Goal: Understand process/instructions

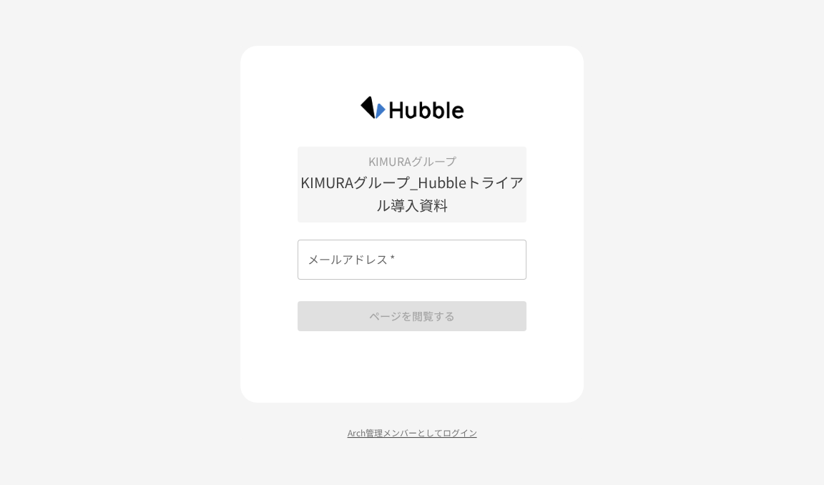
click at [432, 432] on p "Arch管理メンバーとしてログイン" at bounding box center [412, 433] width 344 height 14
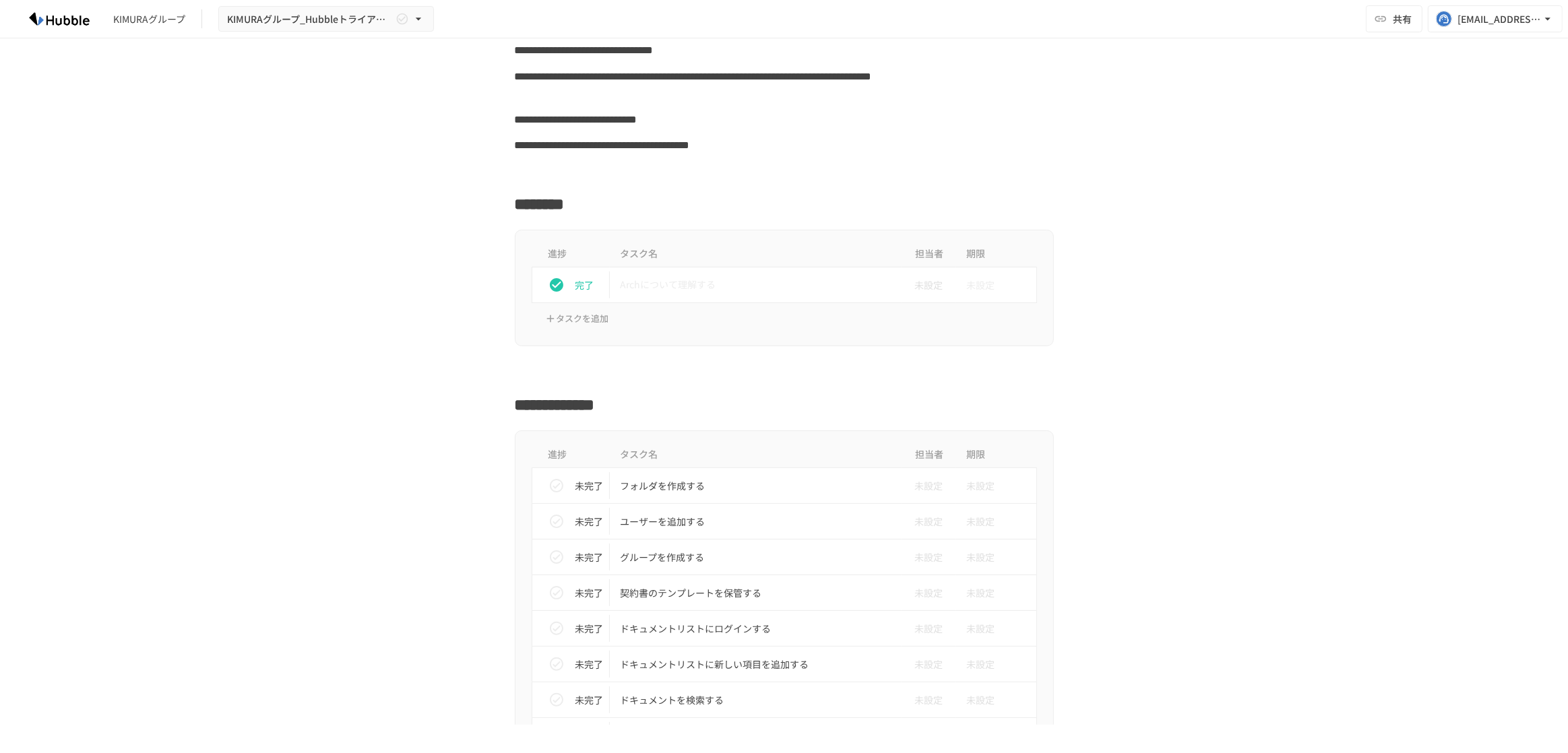
scroll to position [167, 0]
click at [688, 477] on p "フォルダを作成する" at bounding box center [756, 483] width 271 height 17
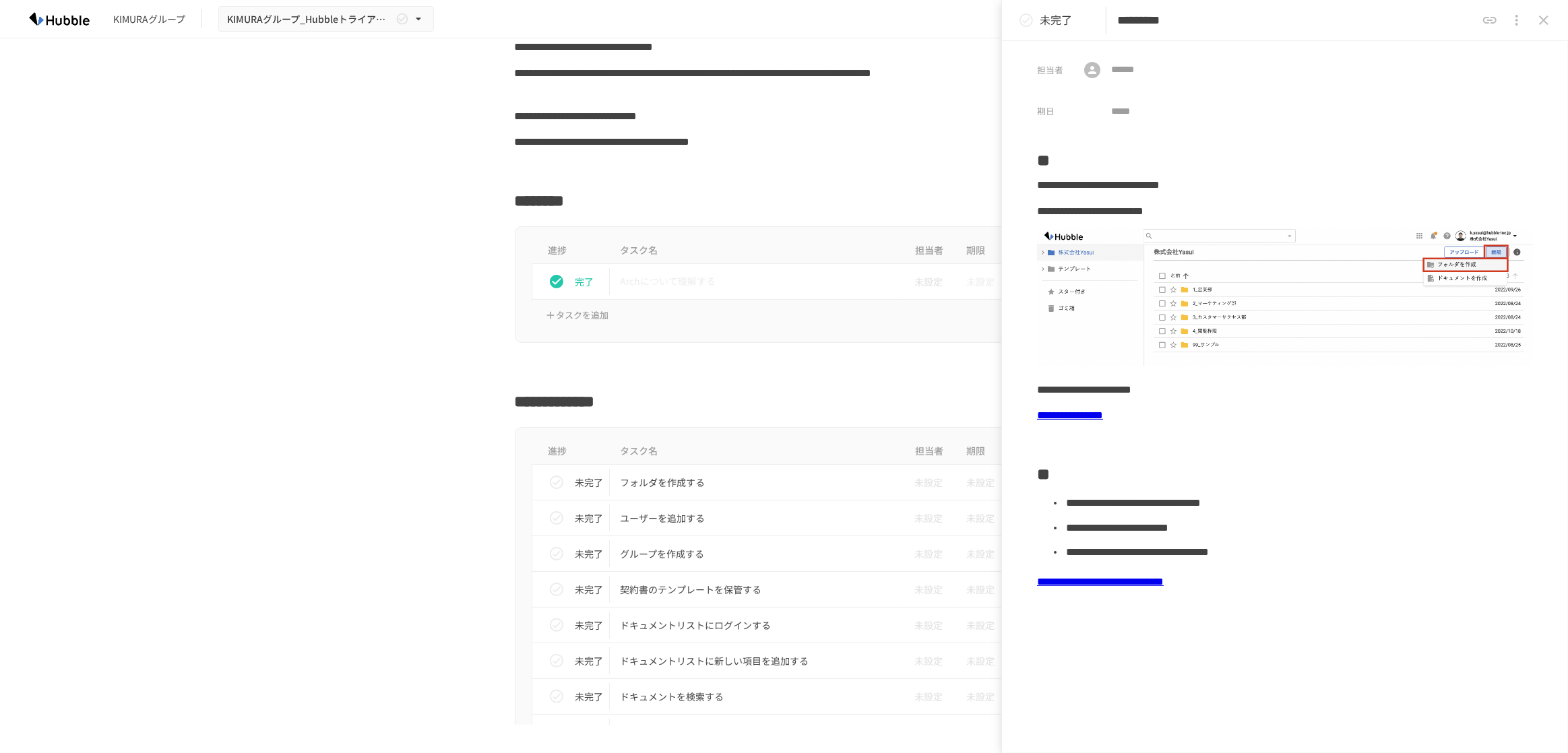
click at [1553, 15] on button "close drawer" at bounding box center [1544, 20] width 27 height 27
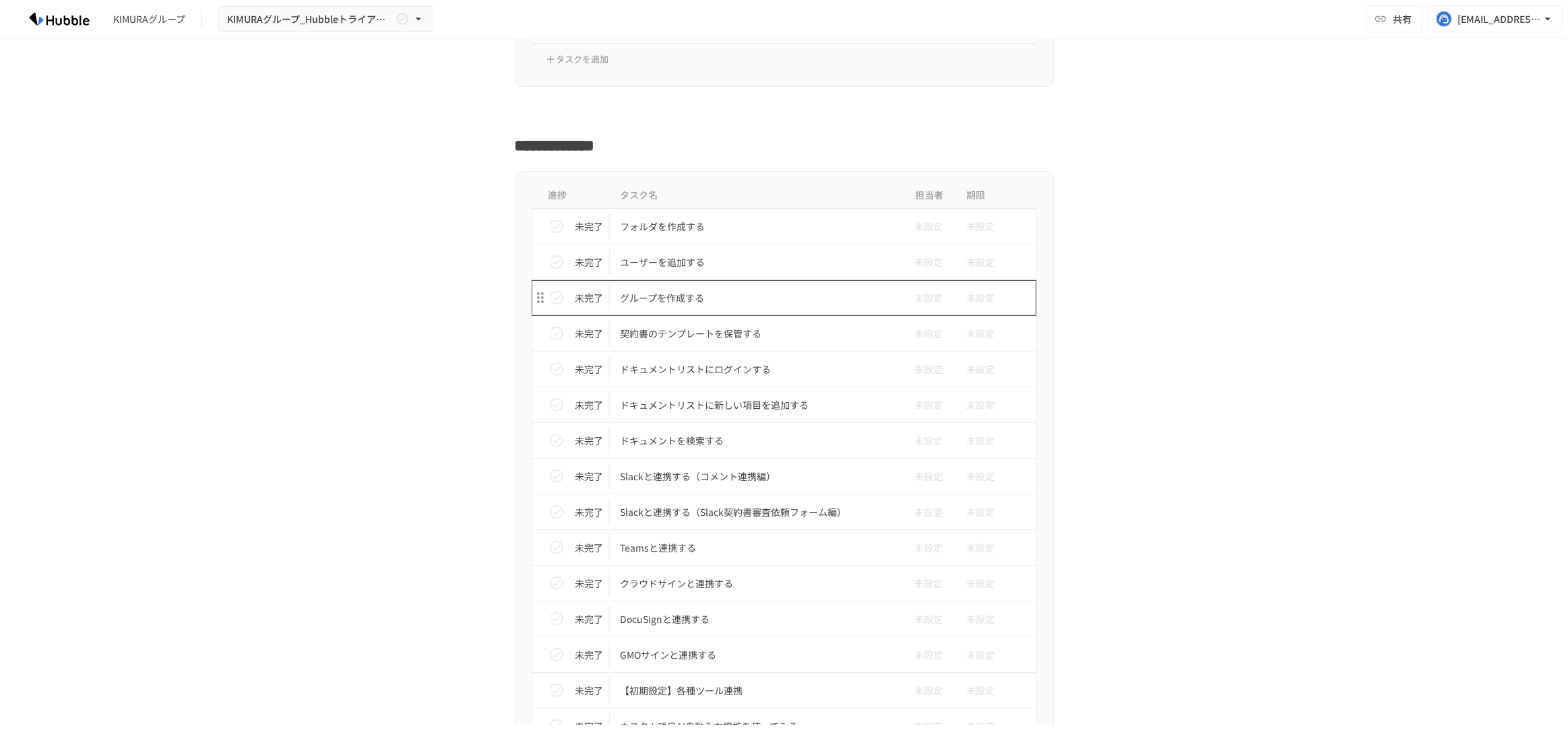
scroll to position [430, 0]
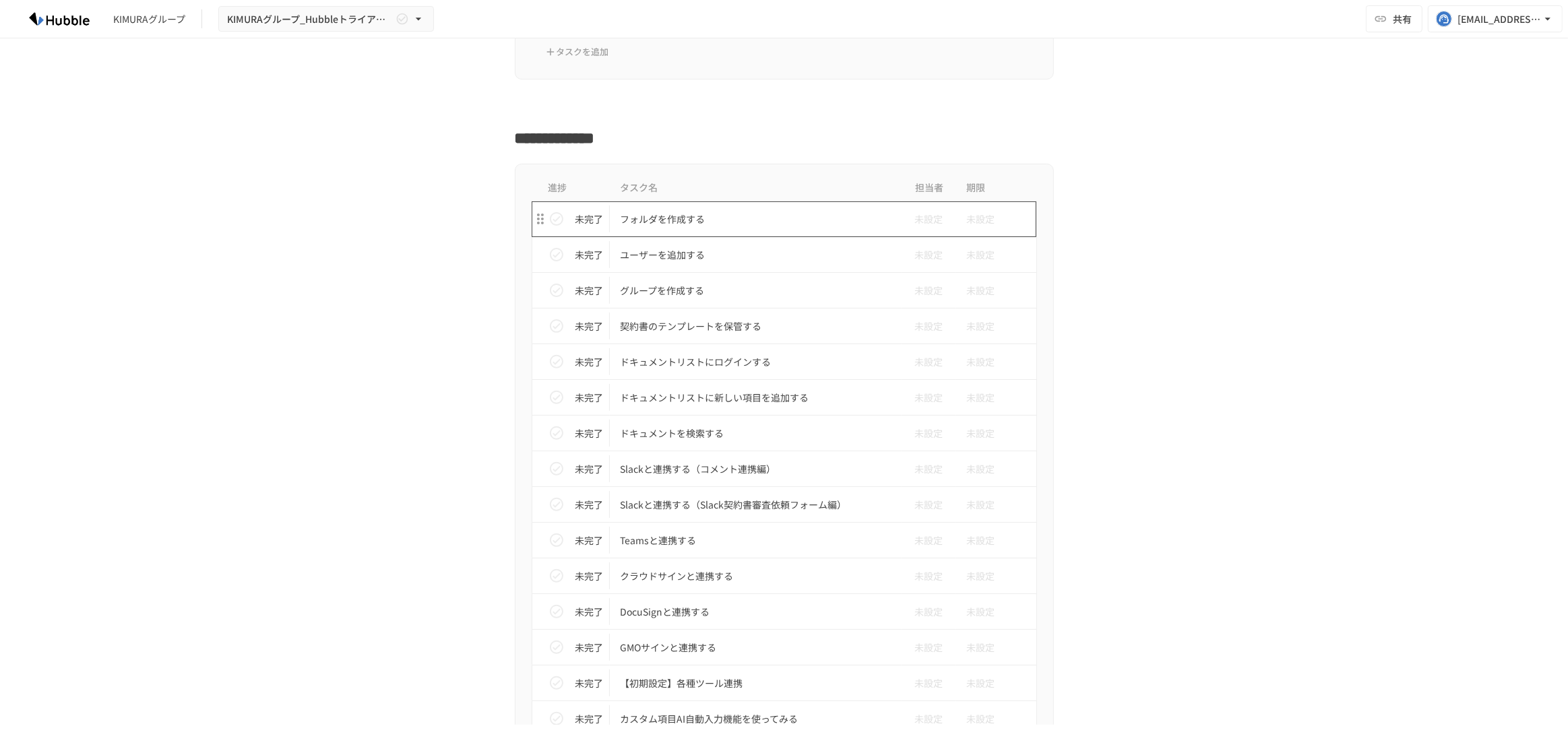
click at [717, 226] on p "フォルダを作成する" at bounding box center [756, 219] width 271 height 17
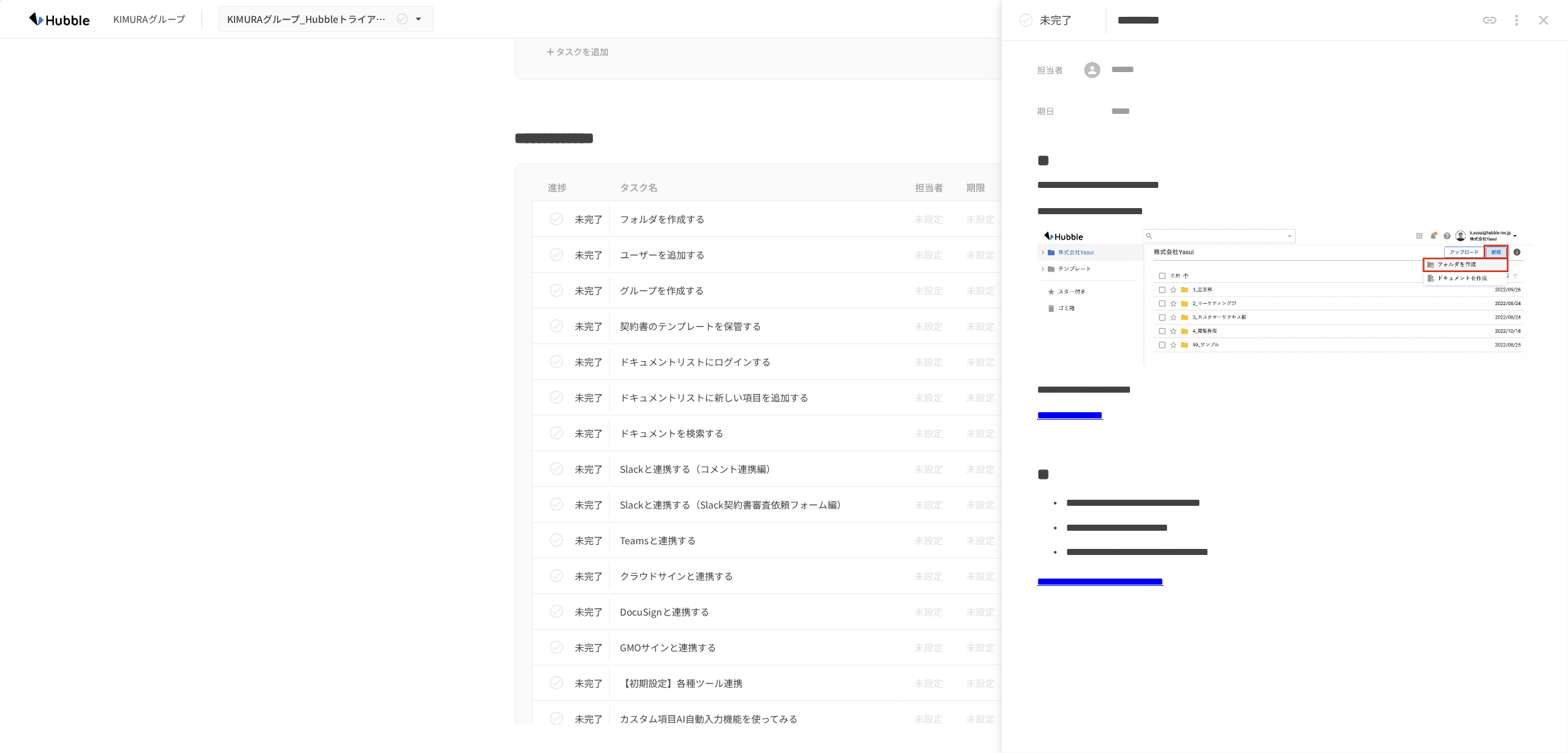
click at [433, 388] on div "進捗 タスク名 担当者 期限 未完了 フォルダを作成する 未設定 未設定 未完了 ユーザーを追加する 未設定 未設定 未完了 グループを作成する 未設定 未設…" at bounding box center [784, 489] width 822 height 652
click at [1546, 12] on icon "close drawer" at bounding box center [1544, 20] width 16 height 16
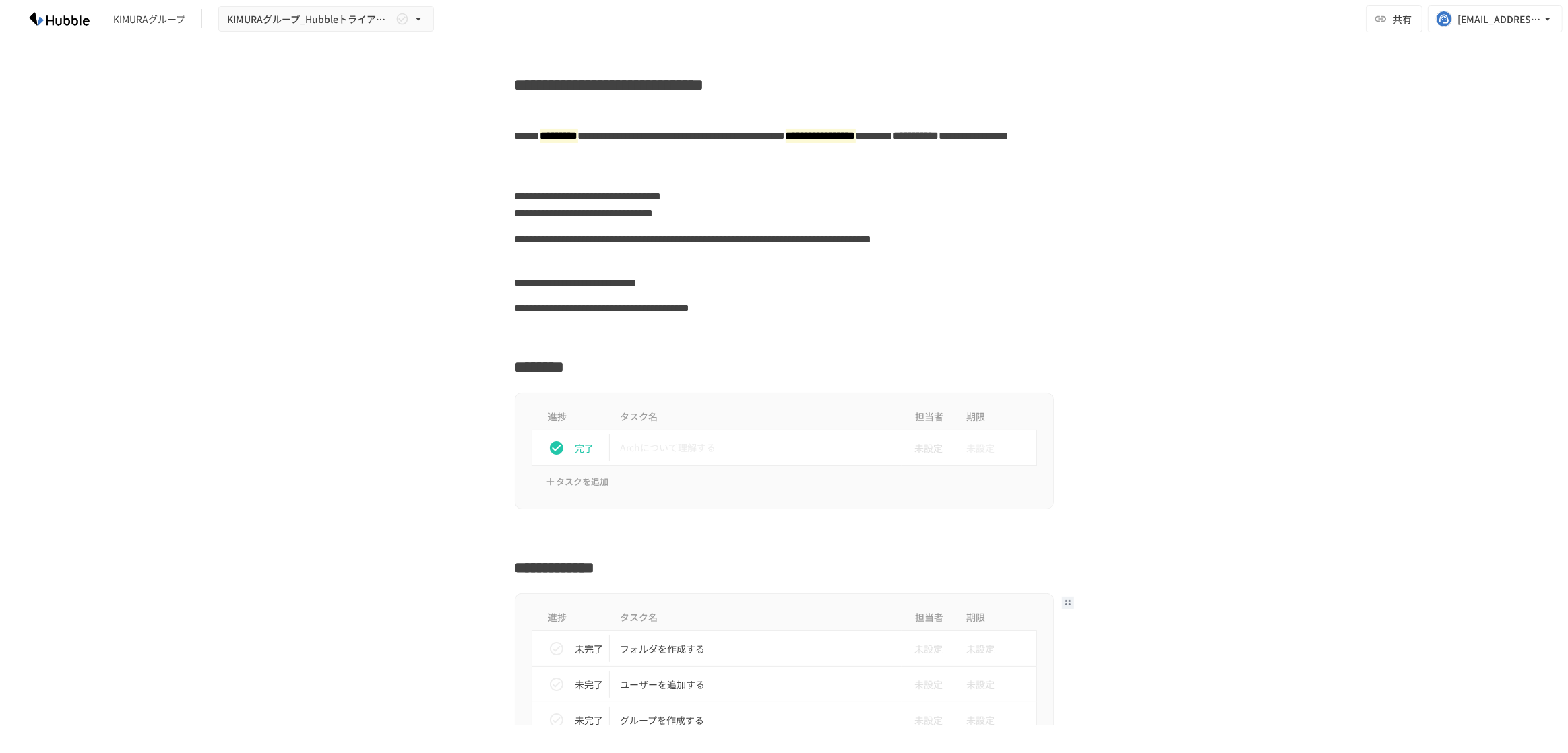
click at [523, 215] on div "**********" at bounding box center [784, 205] width 540 height 43
